Goal: Find specific page/section: Find specific page/section

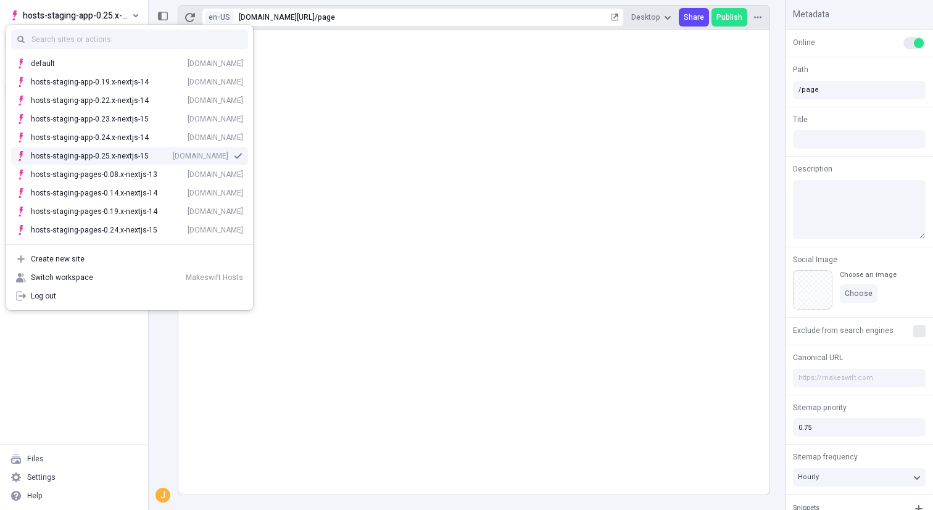
click at [173, 157] on div "[DOMAIN_NAME]" at bounding box center [201, 156] width 56 height 10
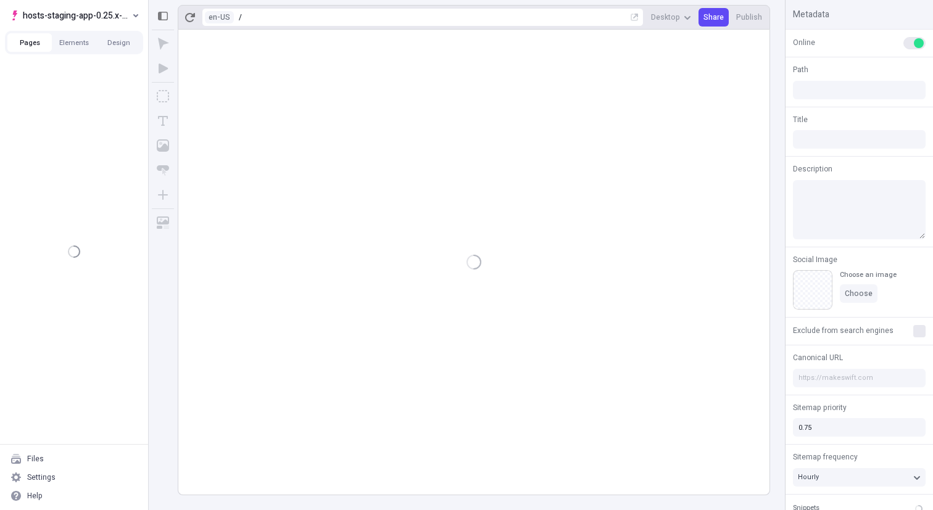
type input "/page"
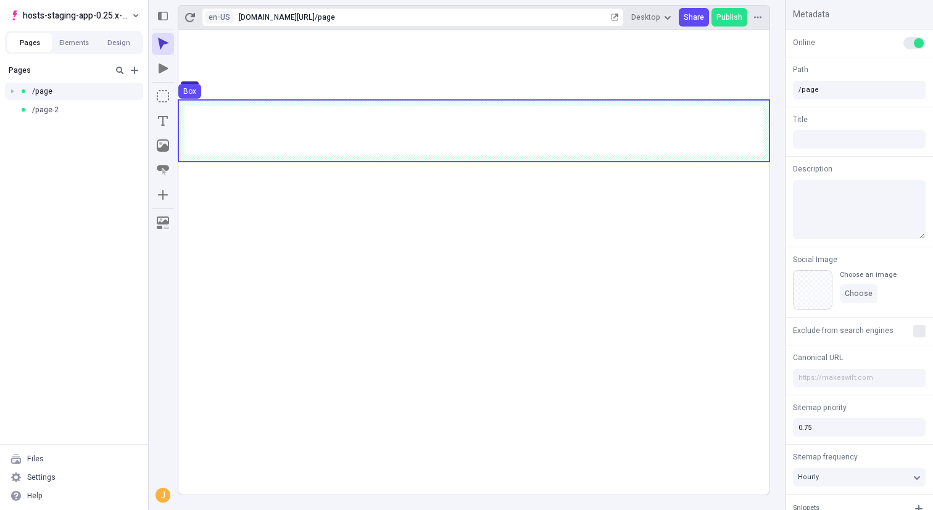
click at [361, 128] on use at bounding box center [473, 131] width 591 height 62
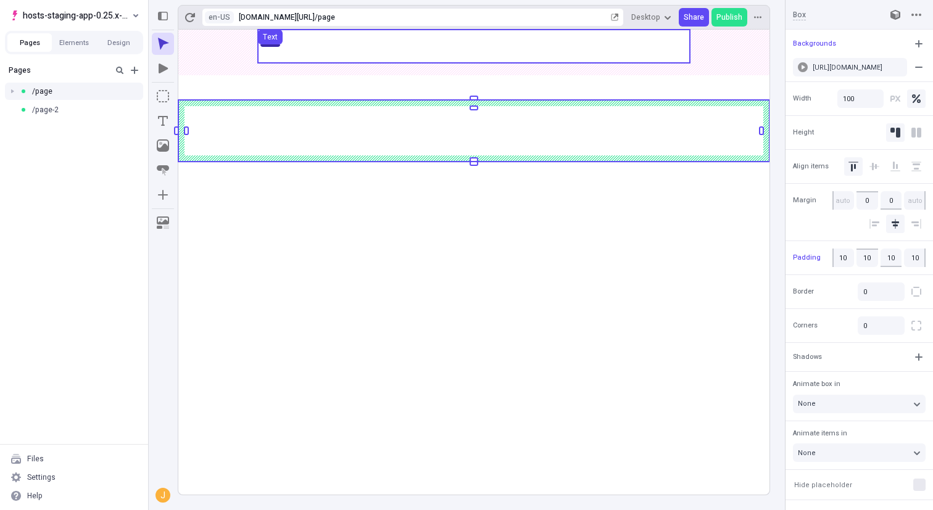
click at [320, 48] on use at bounding box center [474, 46] width 432 height 33
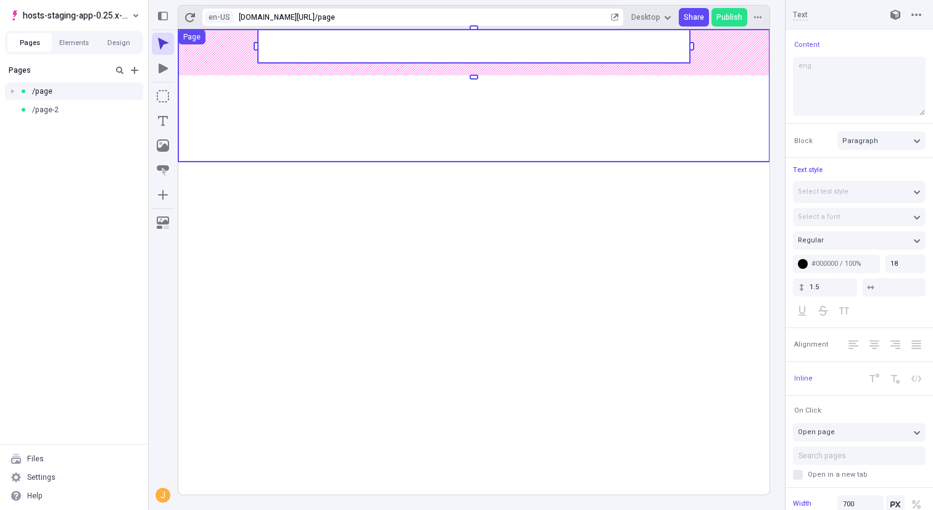
click at [340, 91] on use at bounding box center [473, 96] width 591 height 132
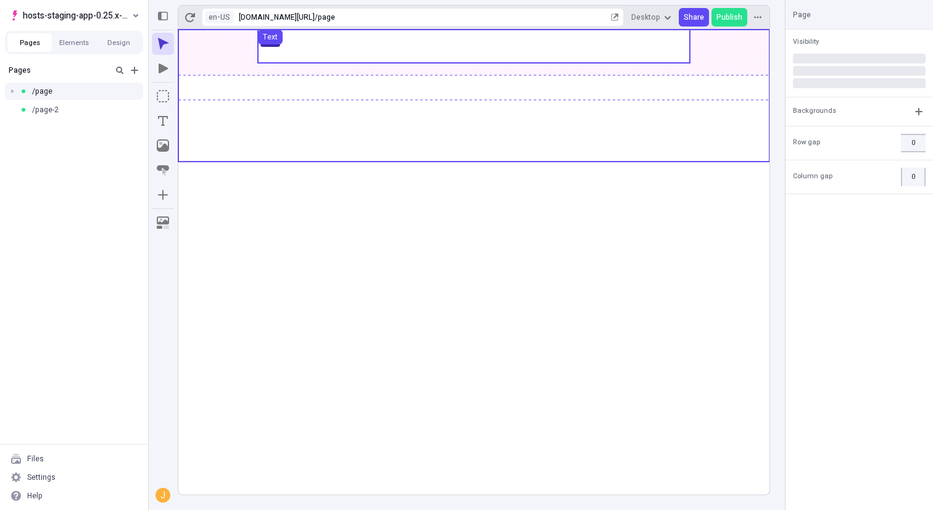
click at [306, 43] on use at bounding box center [474, 46] width 432 height 33
